Goal: Find specific page/section

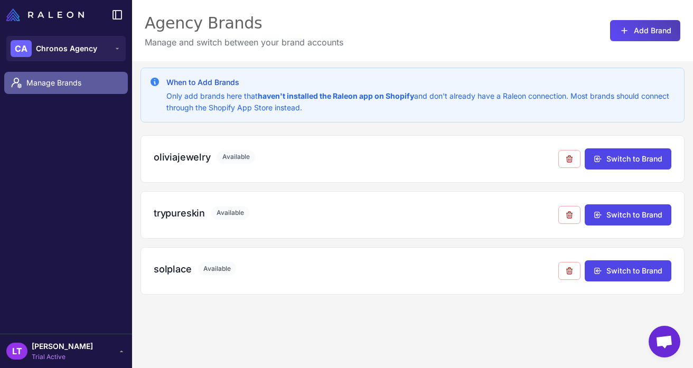
click at [71, 90] on link "Manage Brands" at bounding box center [66, 83] width 124 height 22
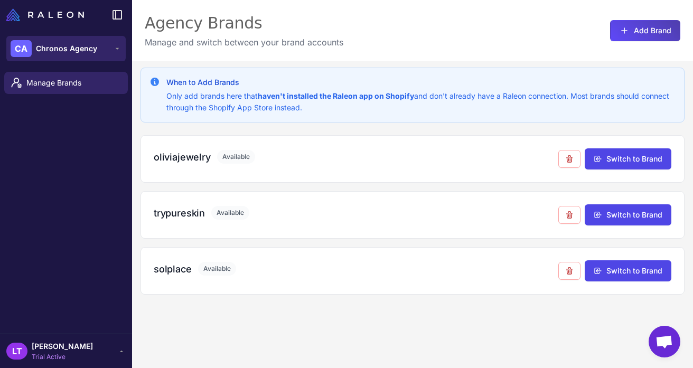
click at [101, 61] on button "CA Chronos Agency" at bounding box center [65, 48] width 119 height 25
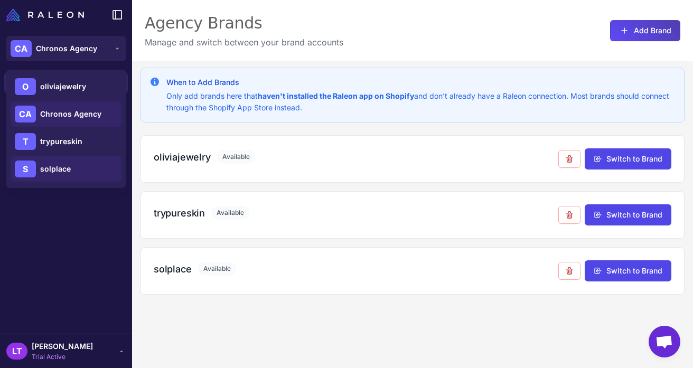
click at [53, 161] on div "S solplace" at bounding box center [66, 168] width 111 height 25
